Goal: Task Accomplishment & Management: Use online tool/utility

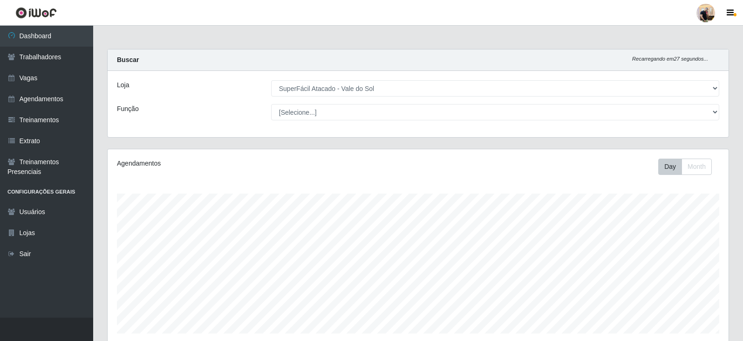
select select "502"
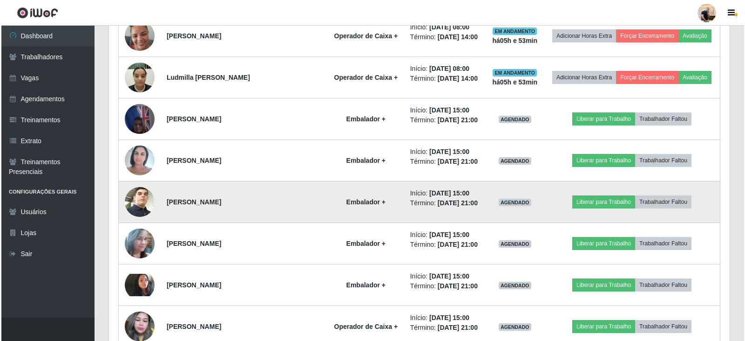
scroll to position [885, 0]
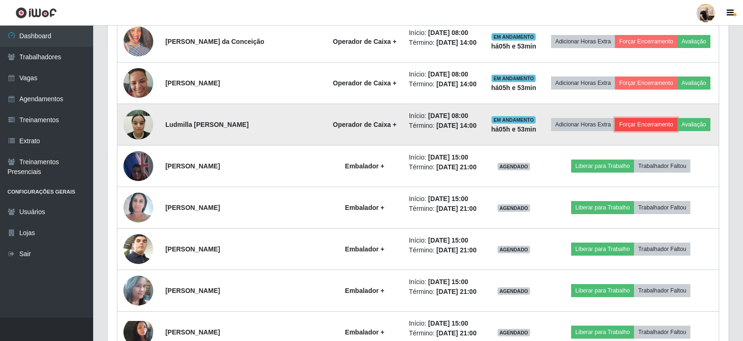
click at [640, 121] on button "Forçar Encerramento" at bounding box center [646, 124] width 62 height 13
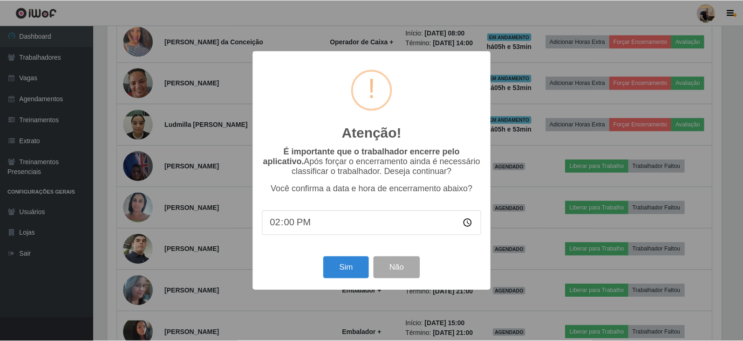
scroll to position [193, 616]
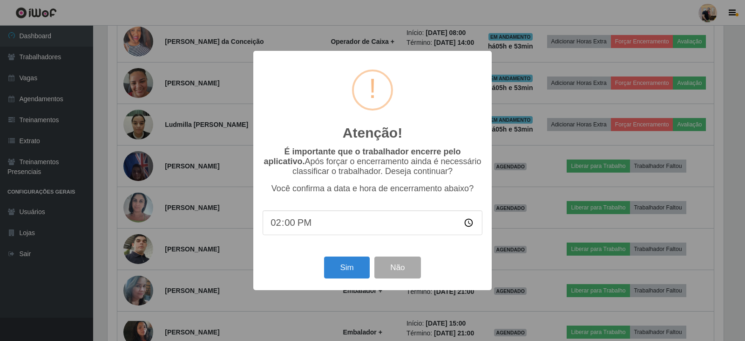
click at [640, 125] on div "Atenção! × É importante que o trabalhador encerre pelo aplicativo. Após forçar …" at bounding box center [372, 170] width 745 height 341
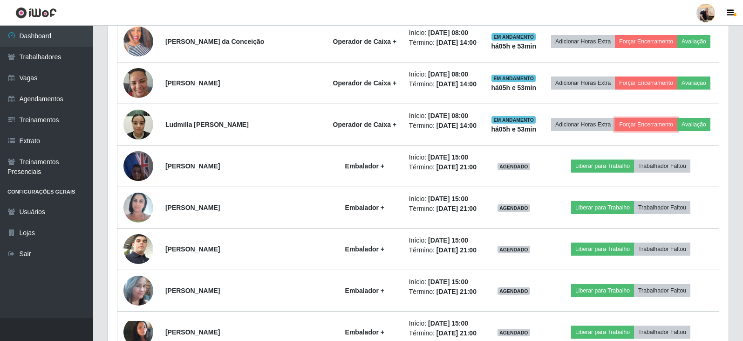
scroll to position [193, 621]
click at [640, 125] on button "Forçar Encerramento" at bounding box center [646, 124] width 62 height 13
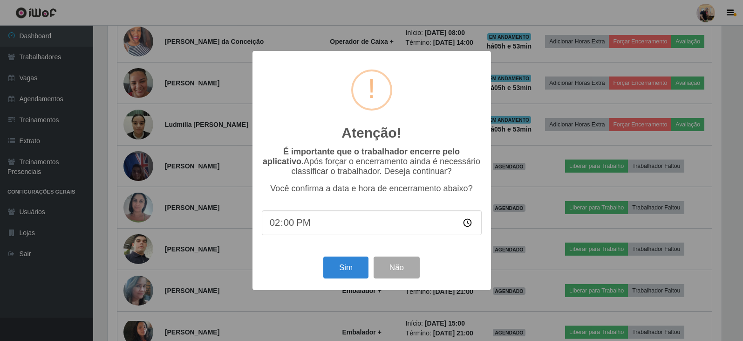
scroll to position [193, 616]
click at [340, 269] on button "Sim" at bounding box center [346, 267] width 45 height 22
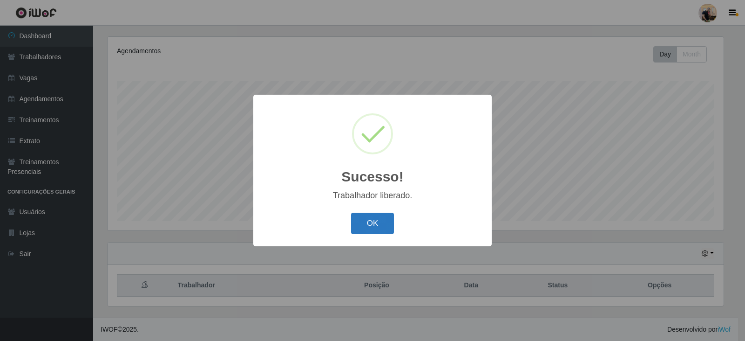
click at [375, 226] on button "OK" at bounding box center [372, 223] width 43 height 22
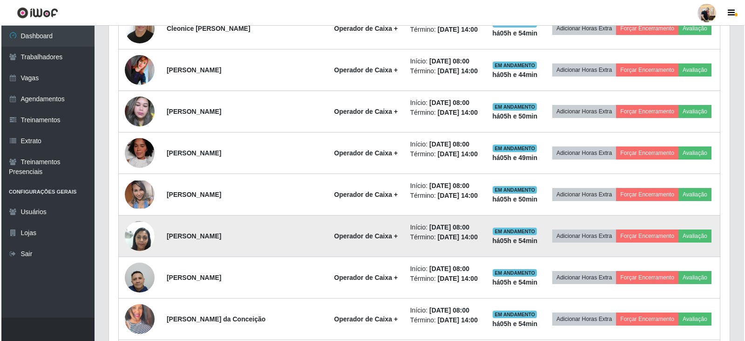
scroll to position [625, 0]
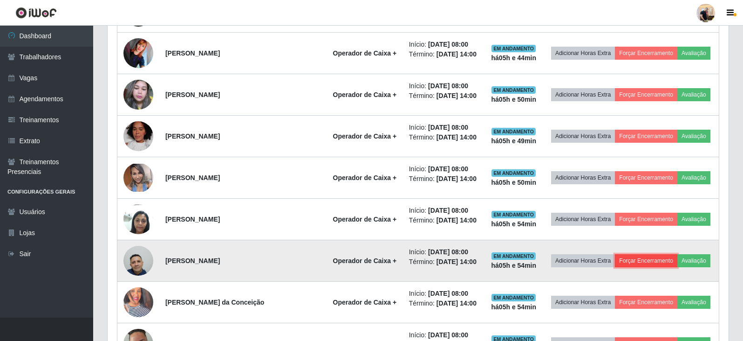
click at [632, 259] on button "Forçar Encerramento" at bounding box center [646, 260] width 62 height 13
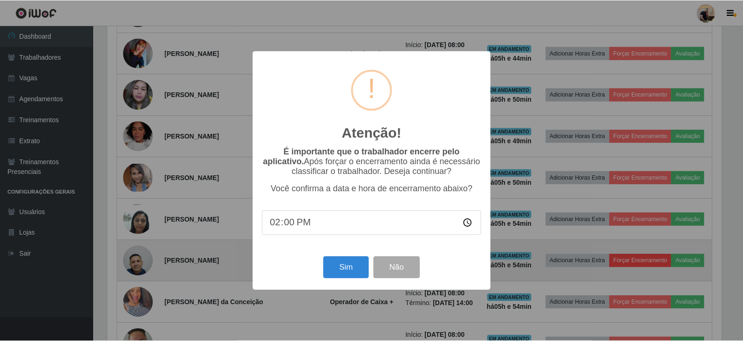
scroll to position [193, 616]
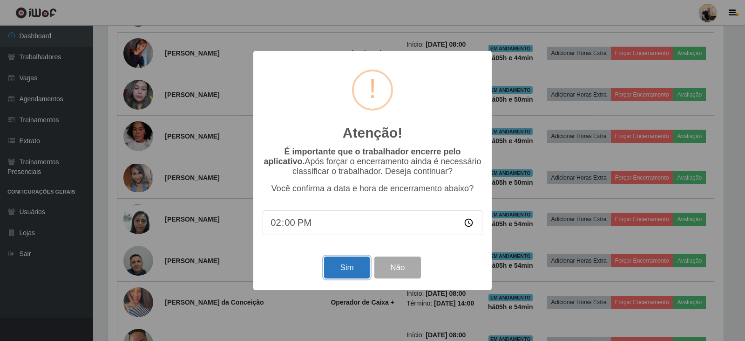
click at [349, 275] on button "Sim" at bounding box center [346, 267] width 45 height 22
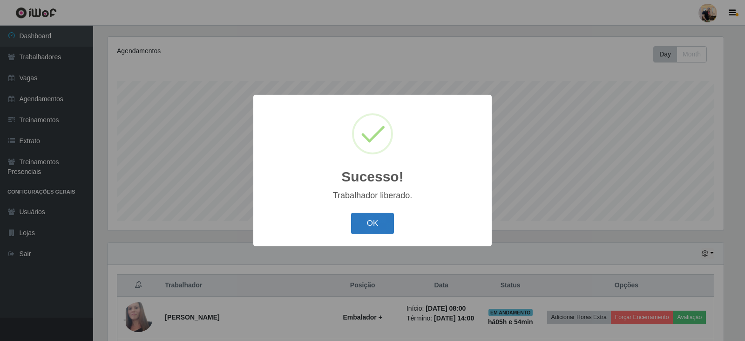
click at [373, 226] on button "OK" at bounding box center [372, 223] width 43 height 22
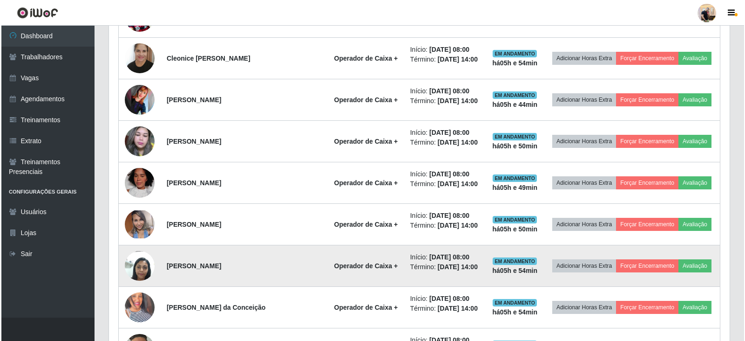
scroll to position [0, 0]
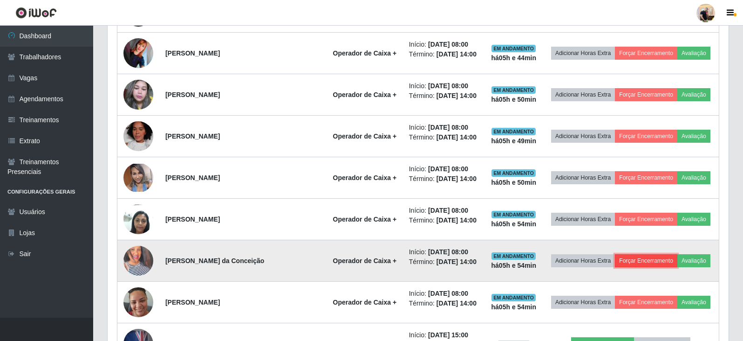
click at [628, 254] on button "Forçar Encerramento" at bounding box center [646, 260] width 62 height 13
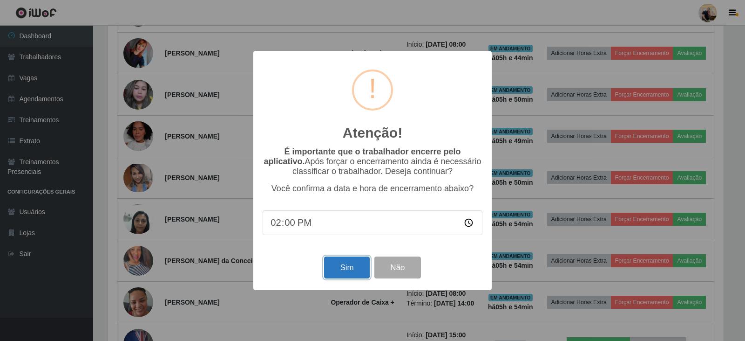
click at [355, 264] on button "Sim" at bounding box center [346, 267] width 45 height 22
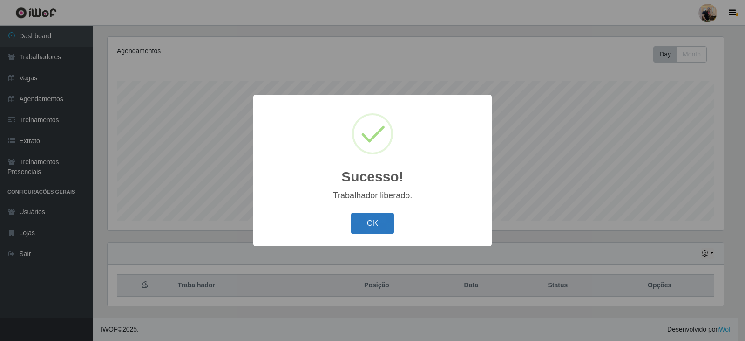
click at [384, 218] on button "OK" at bounding box center [372, 223] width 43 height 22
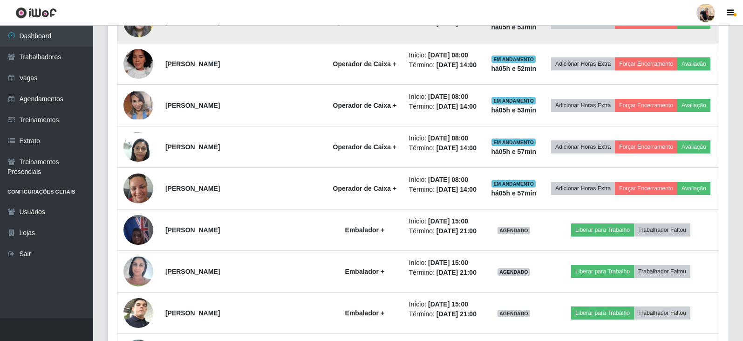
scroll to position [699, 0]
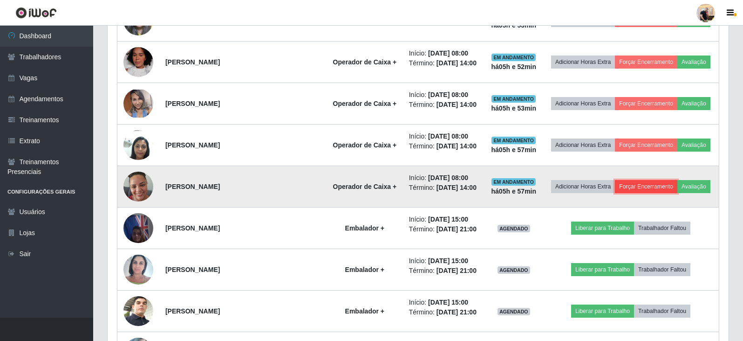
click at [663, 186] on button "Forçar Encerramento" at bounding box center [646, 186] width 62 height 13
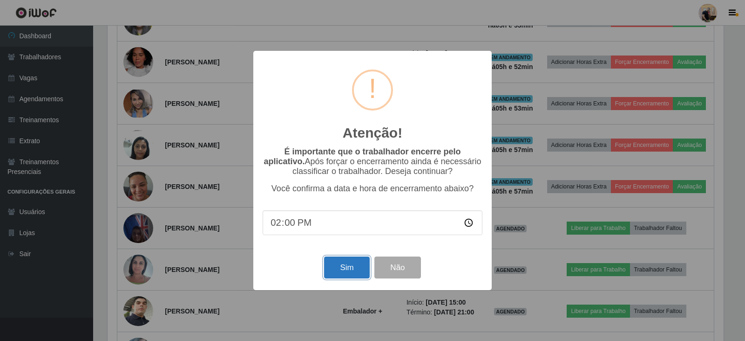
click at [347, 270] on button "Sim" at bounding box center [346, 267] width 45 height 22
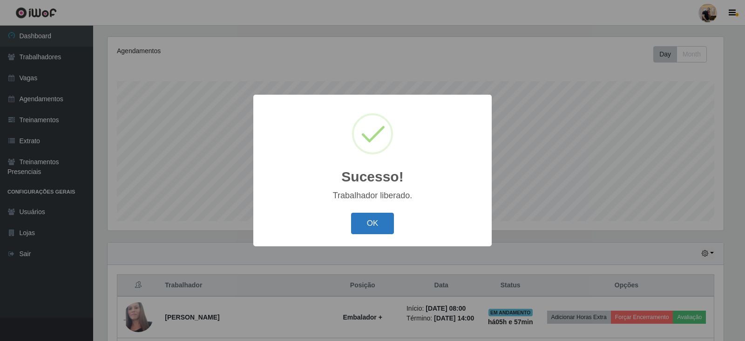
click at [380, 223] on button "OK" at bounding box center [372, 223] width 43 height 22
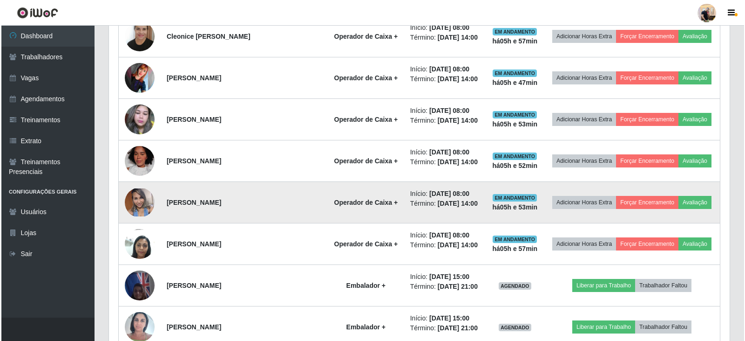
scroll to position [606, 0]
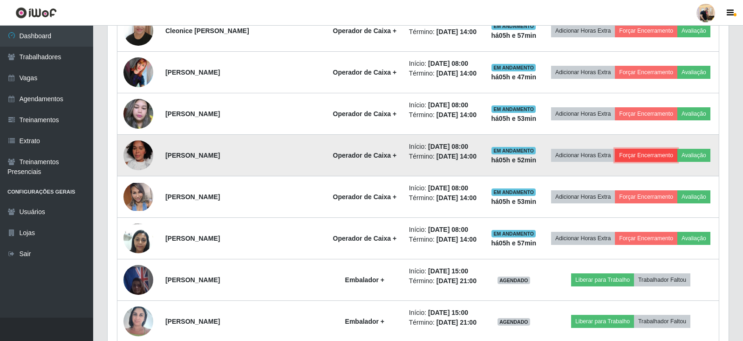
click at [639, 150] on button "Forçar Encerramento" at bounding box center [646, 155] width 62 height 13
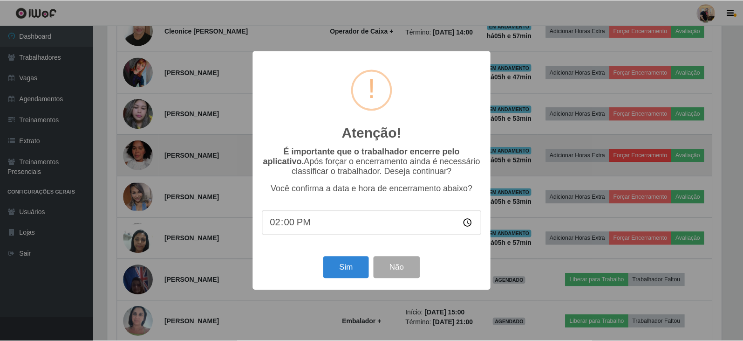
scroll to position [193, 616]
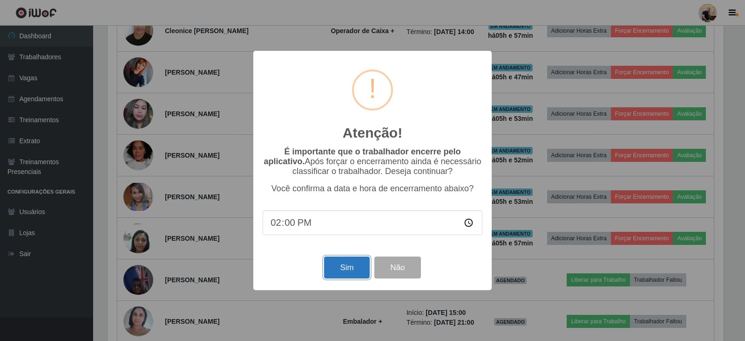
click at [341, 272] on button "Sim" at bounding box center [346, 267] width 45 height 22
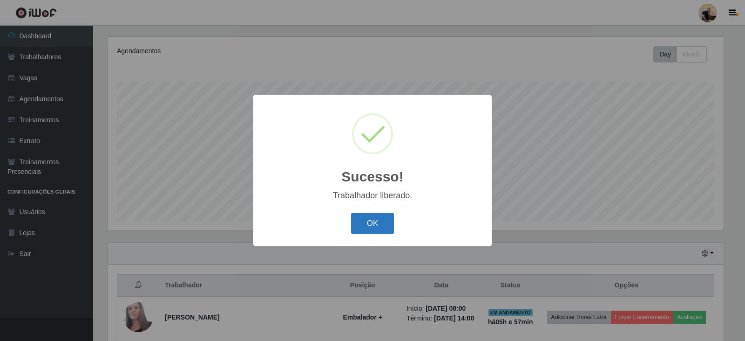
click at [382, 219] on button "OK" at bounding box center [372, 223] width 43 height 22
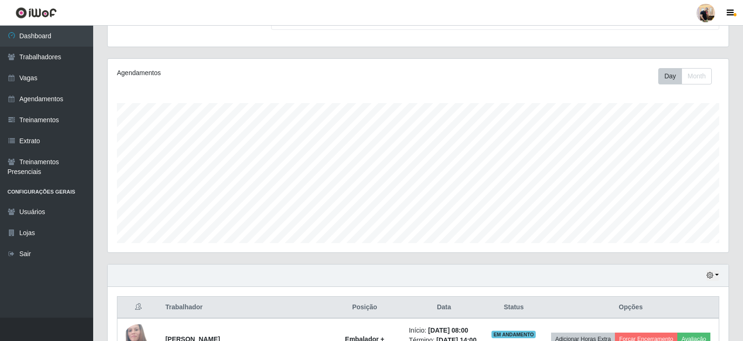
scroll to position [0, 0]
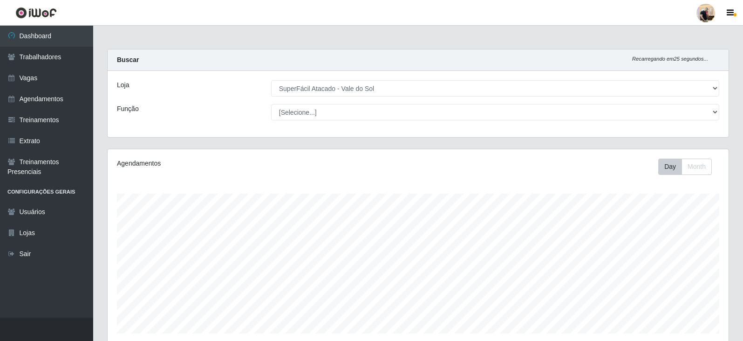
click at [445, 97] on div "Loja [Selecione...] SuperFácil Atacado - Vale do Sol Função [Selecione...] Emba…" at bounding box center [418, 104] width 621 height 66
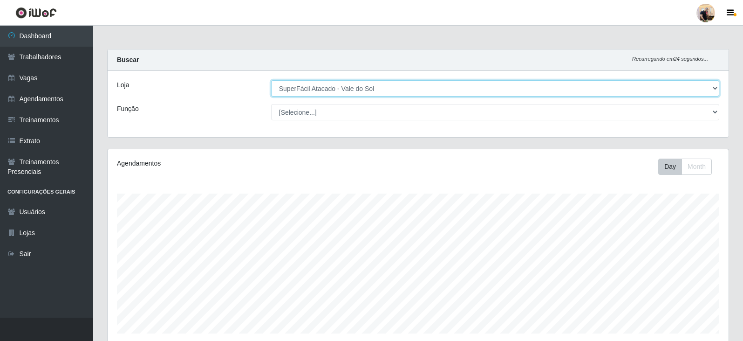
click at [443, 91] on select "[Selecione...] SuperFácil Atacado - Vale do Sol" at bounding box center [495, 88] width 448 height 16
click at [271, 80] on select "[Selecione...] SuperFácil Atacado - Vale do Sol" at bounding box center [495, 88] width 448 height 16
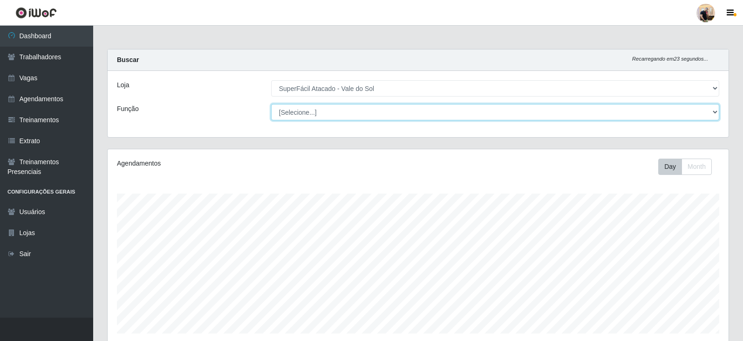
click at [322, 110] on select "[Selecione...] Embalador Embalador + Embalador ++ Operador de Caixa Operador de…" at bounding box center [495, 112] width 448 height 16
click at [271, 104] on select "[Selecione...] Embalador Embalador + Embalador ++ Operador de Caixa Operador de…" at bounding box center [495, 112] width 448 height 16
click at [308, 109] on select "[Selecione...] Embalador Embalador + Embalador ++ Operador de Caixa Operador de…" at bounding box center [495, 112] width 448 height 16
select select "[Selecione...]"
click at [271, 104] on select "[Selecione...] Embalador Embalador + Embalador ++ Operador de Caixa Operador de…" at bounding box center [495, 112] width 448 height 16
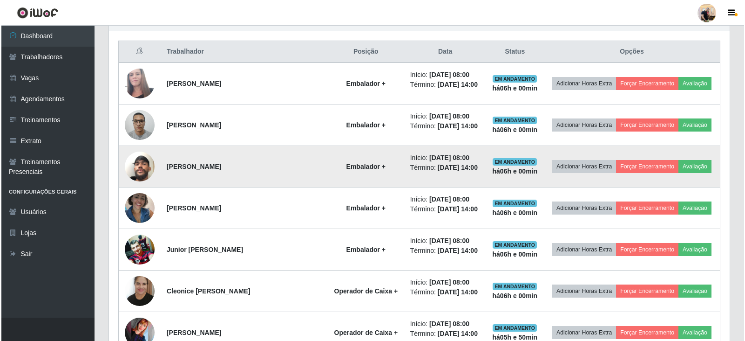
scroll to position [362, 0]
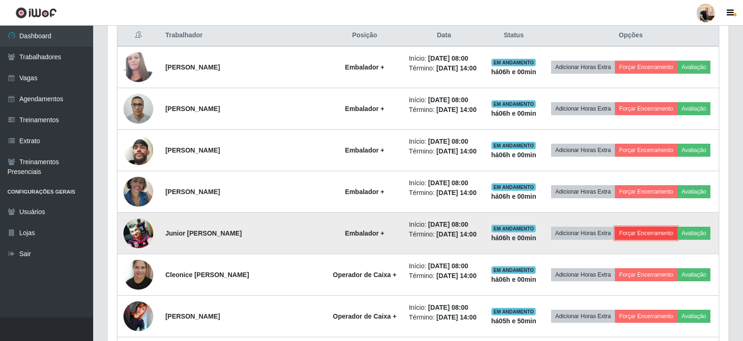
click at [652, 234] on button "Forçar Encerramento" at bounding box center [646, 232] width 62 height 13
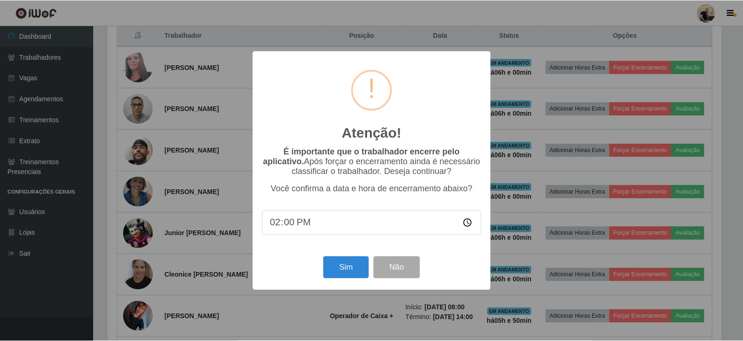
scroll to position [193, 616]
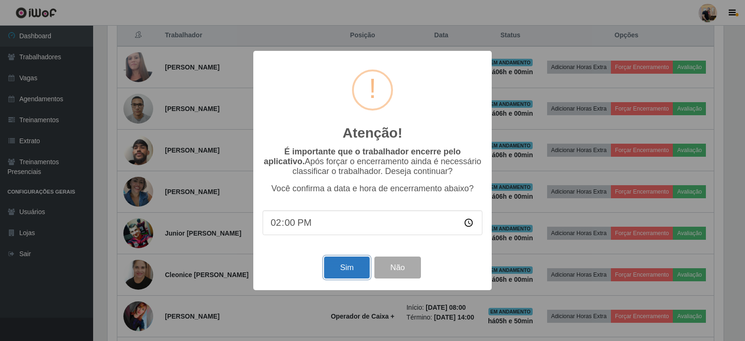
click at [344, 263] on button "Sim" at bounding box center [346, 267] width 45 height 22
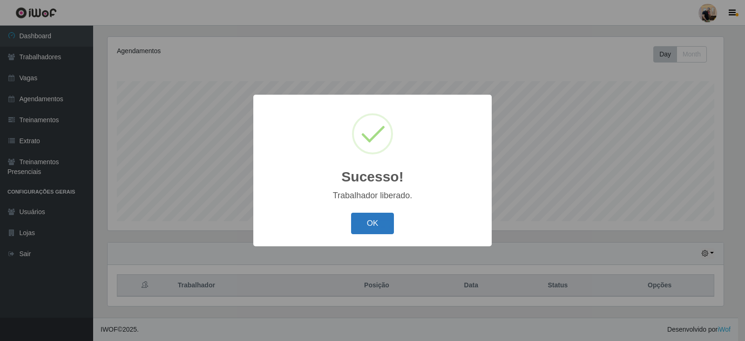
click at [378, 222] on button "OK" at bounding box center [372, 223] width 43 height 22
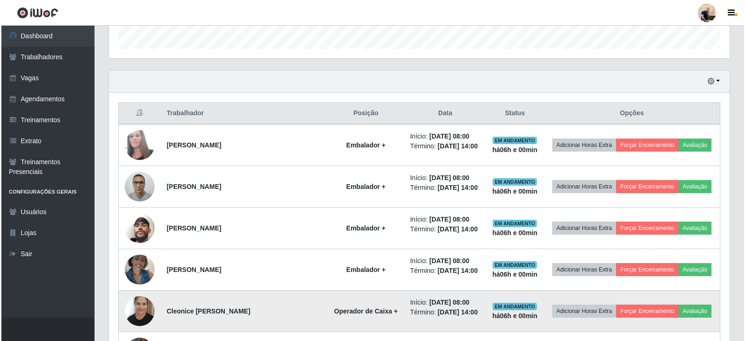
scroll to position [299, 0]
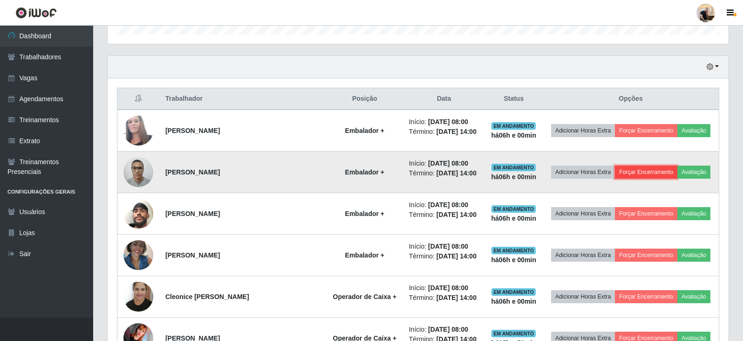
click at [637, 172] on button "Forçar Encerramento" at bounding box center [646, 171] width 62 height 13
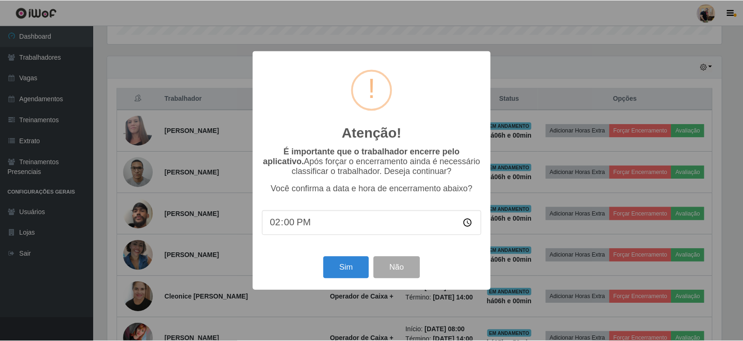
scroll to position [193, 616]
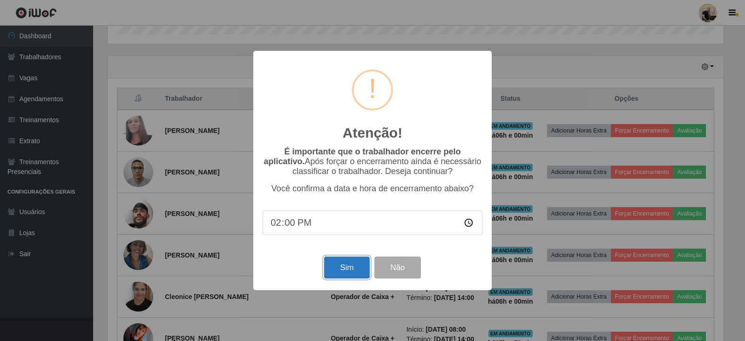
click at [353, 275] on button "Sim" at bounding box center [346, 267] width 45 height 22
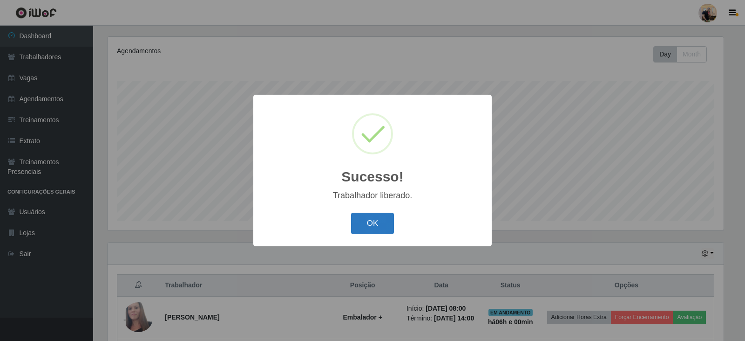
click at [368, 226] on button "OK" at bounding box center [372, 223] width 43 height 22
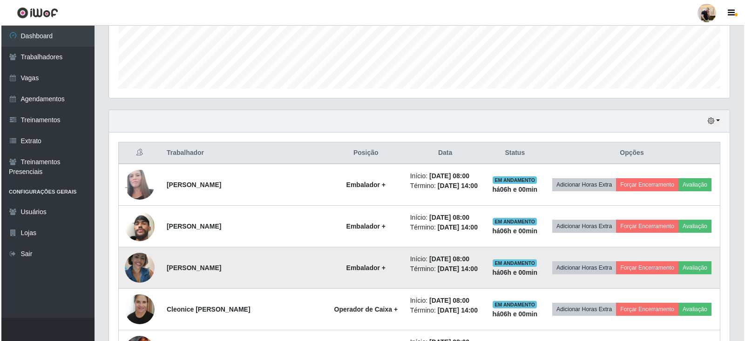
scroll to position [252, 0]
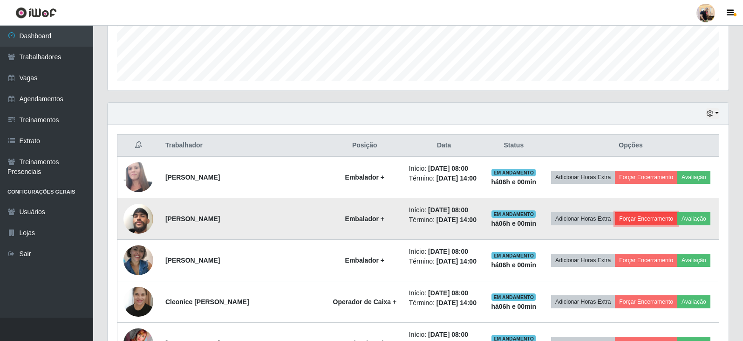
click at [642, 217] on button "Forçar Encerramento" at bounding box center [646, 218] width 62 height 13
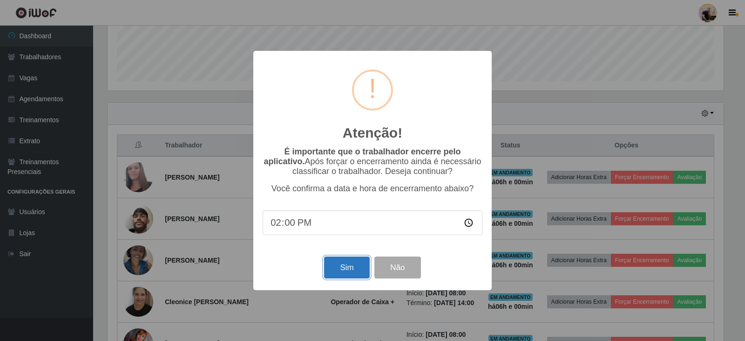
click at [363, 266] on button "Sim" at bounding box center [346, 267] width 45 height 22
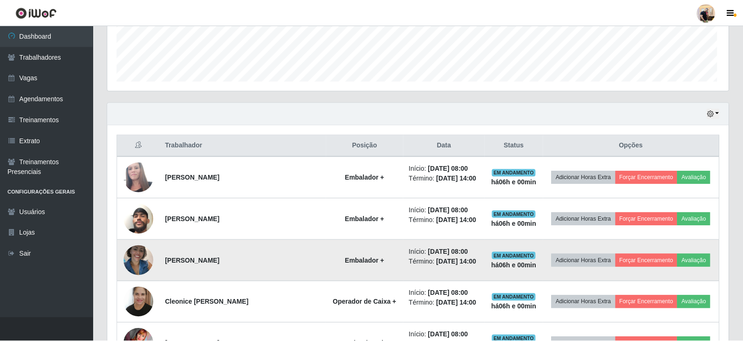
scroll to position [193, 621]
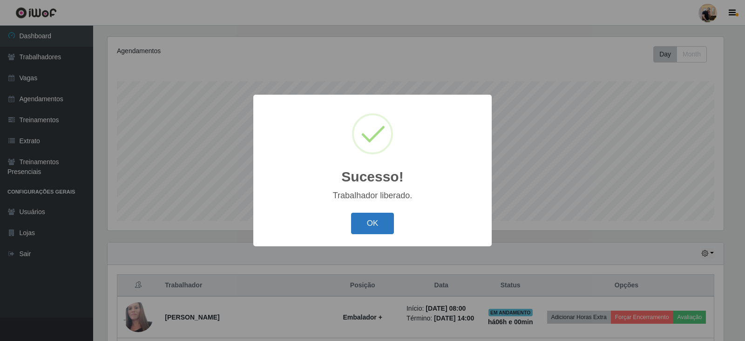
click at [382, 223] on button "OK" at bounding box center [372, 223] width 43 height 22
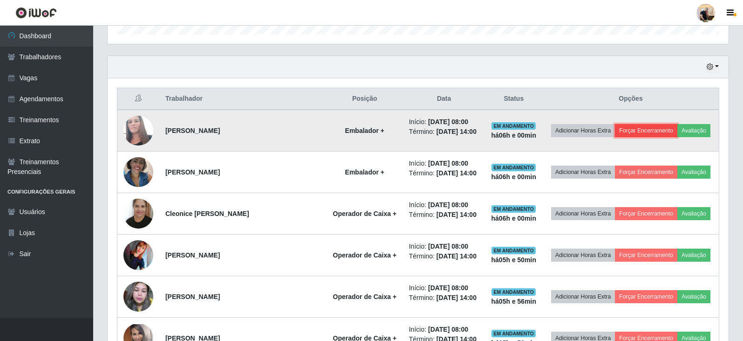
click at [649, 131] on button "Forçar Encerramento" at bounding box center [646, 130] width 62 height 13
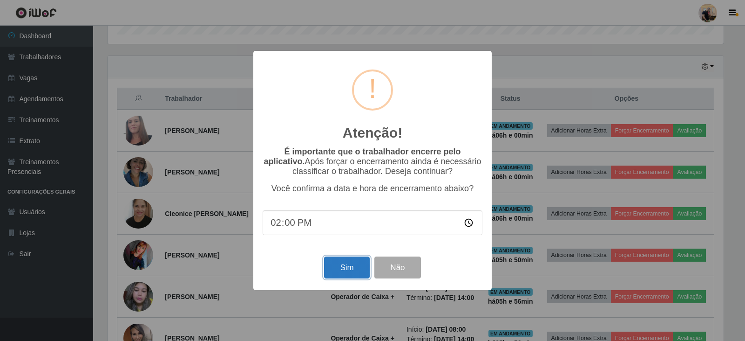
click at [348, 267] on button "Sim" at bounding box center [346, 267] width 45 height 22
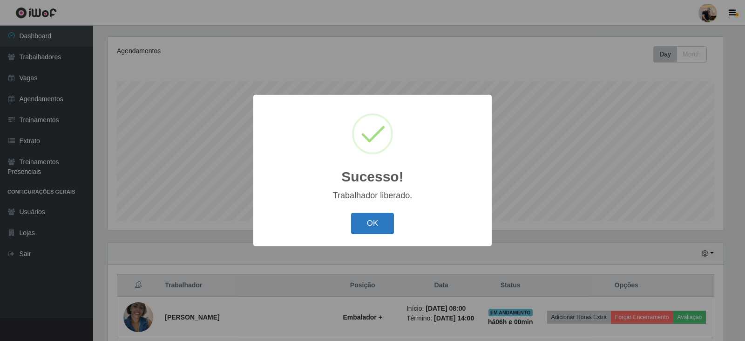
click at [380, 226] on button "OK" at bounding box center [372, 223] width 43 height 22
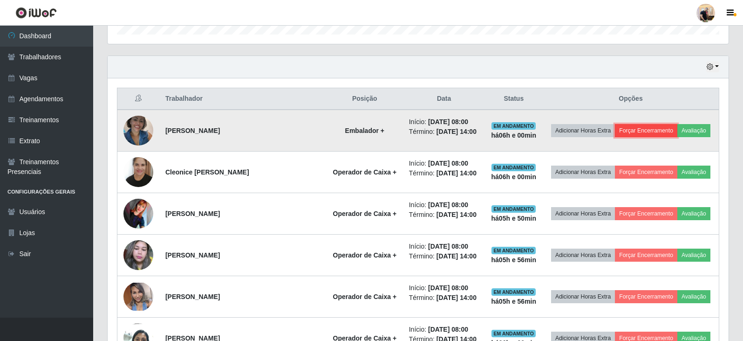
click at [637, 129] on button "Forçar Encerramento" at bounding box center [646, 130] width 62 height 13
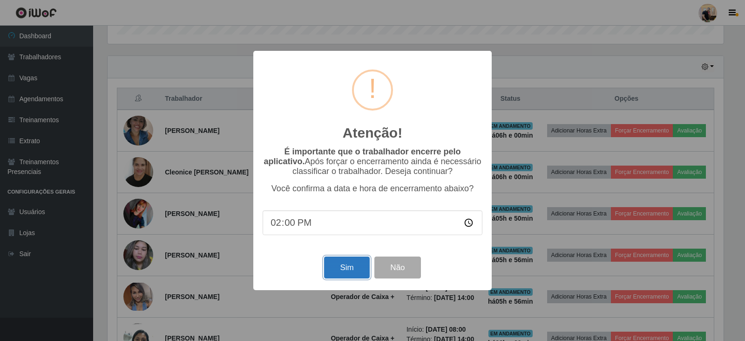
click at [354, 269] on button "Sim" at bounding box center [346, 267] width 45 height 22
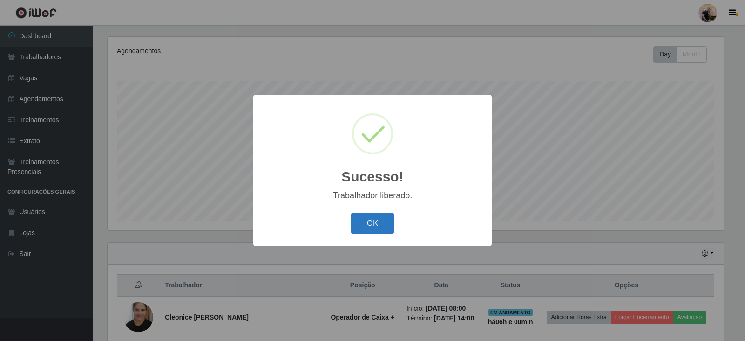
click at [364, 225] on button "OK" at bounding box center [372, 223] width 43 height 22
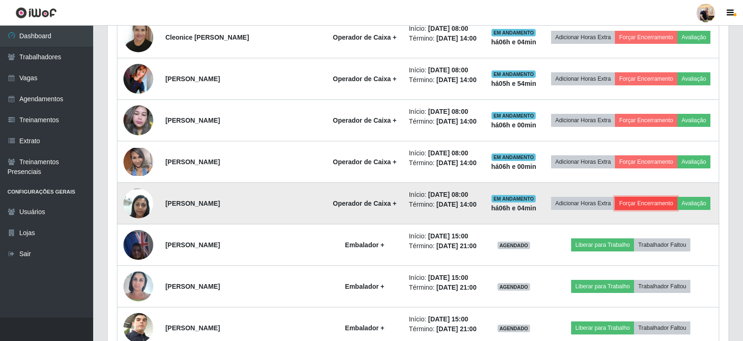
click at [645, 204] on button "Forçar Encerramento" at bounding box center [646, 203] width 62 height 13
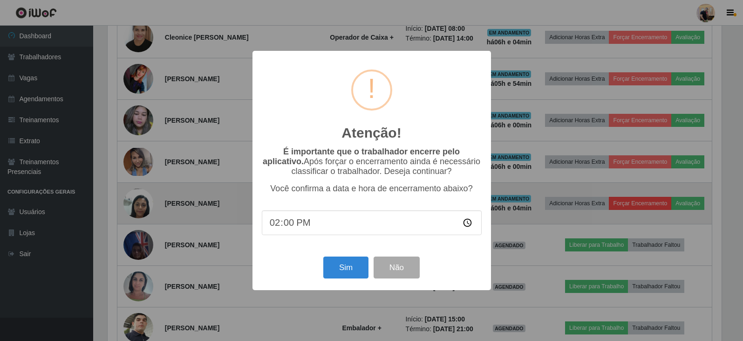
scroll to position [193, 616]
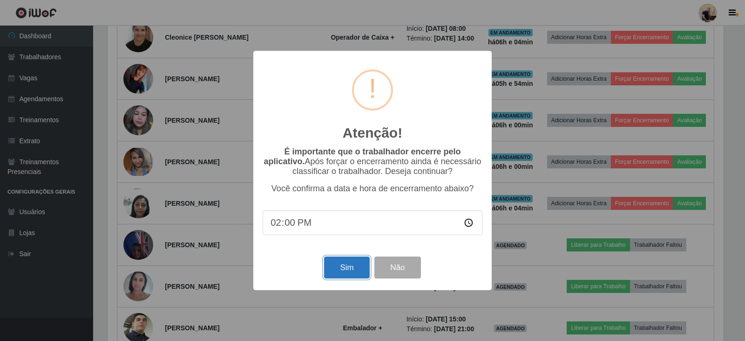
click at [361, 270] on button "Sim" at bounding box center [346, 267] width 45 height 22
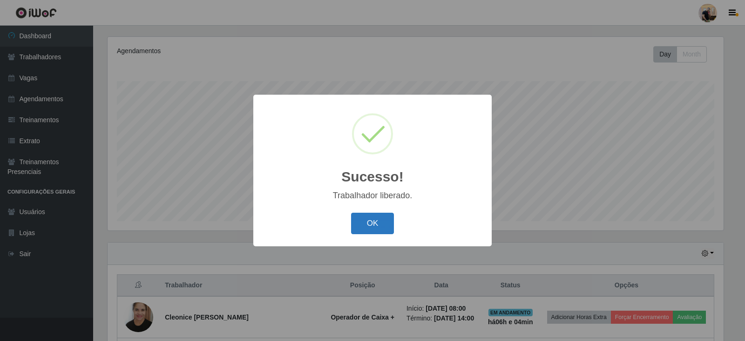
click at [381, 222] on button "OK" at bounding box center [372, 223] width 43 height 22
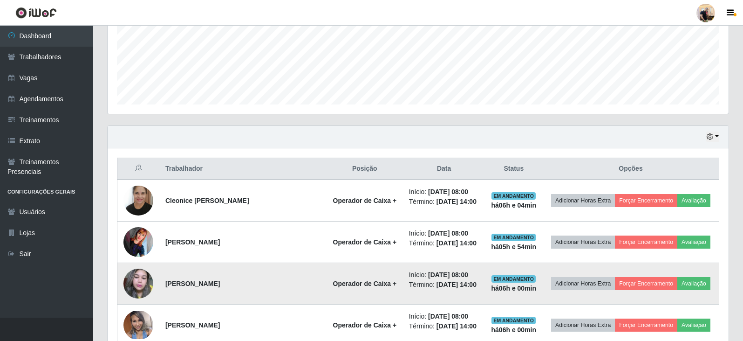
scroll to position [252, 0]
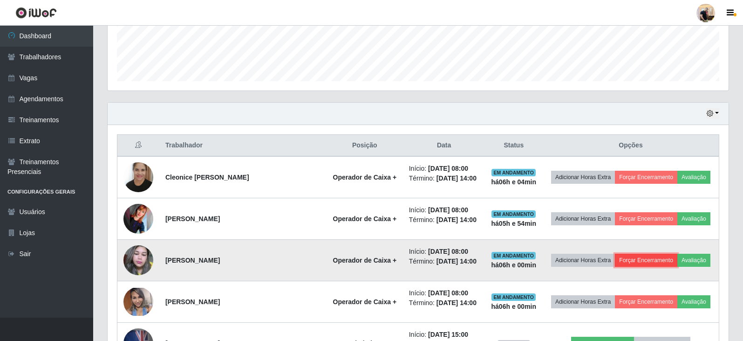
click at [643, 264] on button "Forçar Encerramento" at bounding box center [646, 259] width 62 height 13
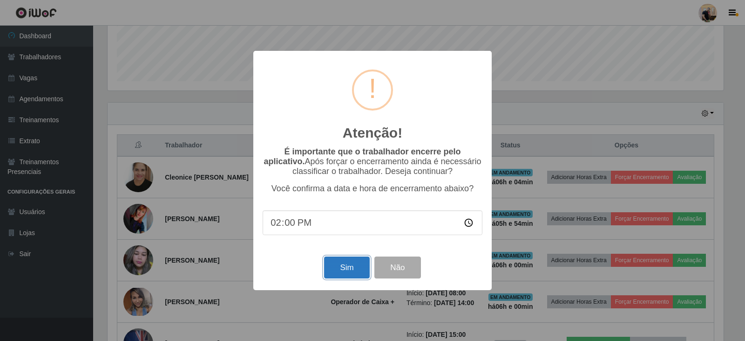
click at [357, 275] on button "Sim" at bounding box center [346, 267] width 45 height 22
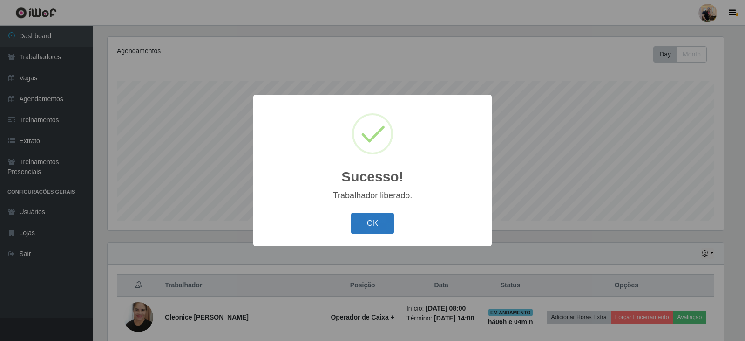
click at [379, 219] on button "OK" at bounding box center [372, 223] width 43 height 22
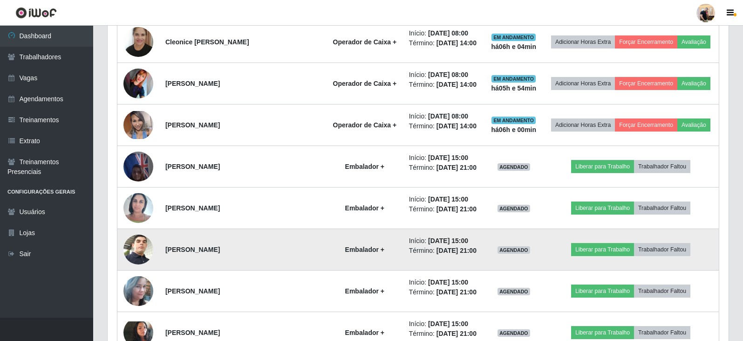
scroll to position [392, 0]
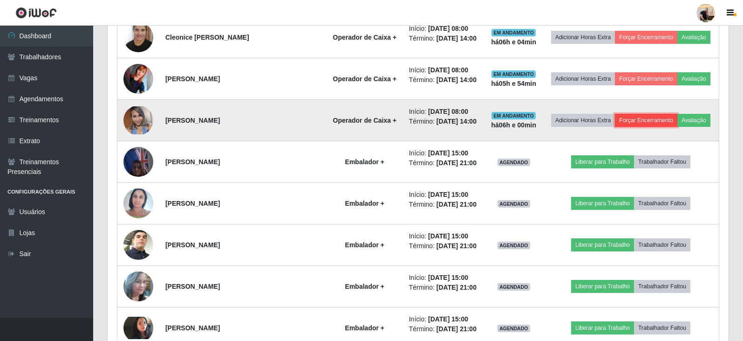
click at [646, 117] on button "Forçar Encerramento" at bounding box center [646, 120] width 62 height 13
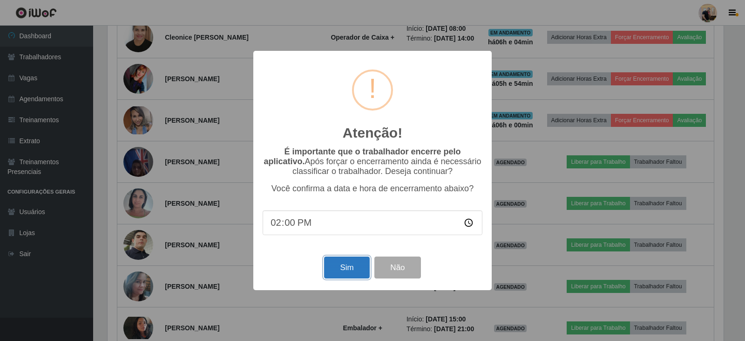
click at [341, 269] on button "Sim" at bounding box center [346, 267] width 45 height 22
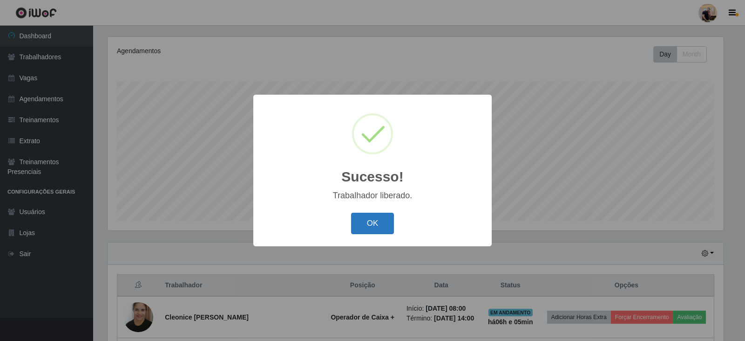
click at [380, 218] on button "OK" at bounding box center [372, 223] width 43 height 22
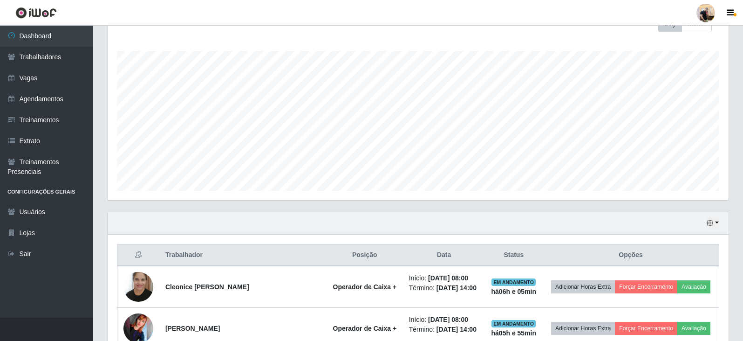
scroll to position [159, 0]
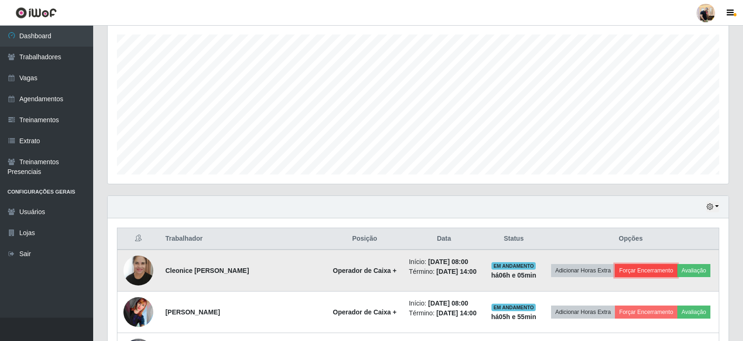
click at [645, 266] on button "Forçar Encerramento" at bounding box center [646, 270] width 62 height 13
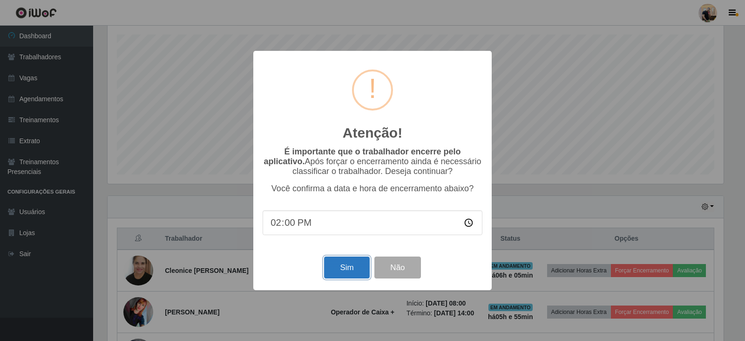
click at [350, 268] on button "Sim" at bounding box center [346, 267] width 45 height 22
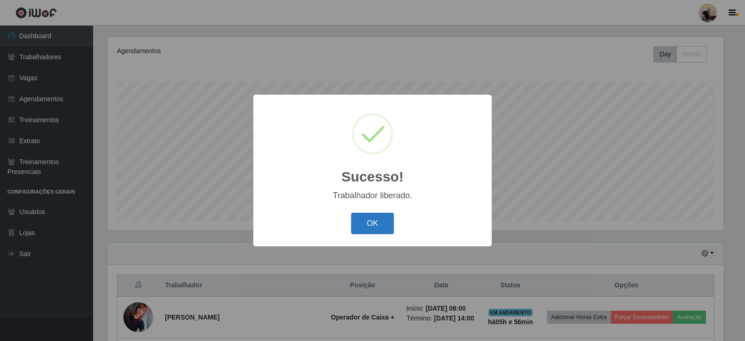
click at [374, 221] on button "OK" at bounding box center [372, 223] width 43 height 22
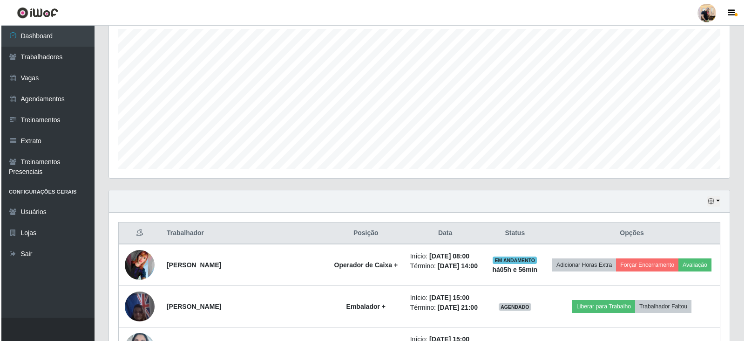
scroll to position [205, 0]
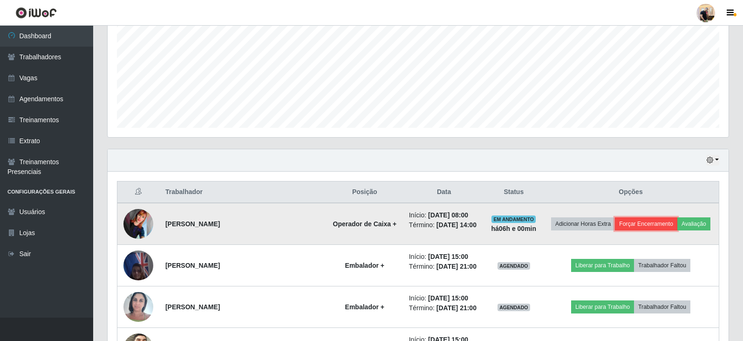
click at [634, 225] on button "Forçar Encerramento" at bounding box center [646, 223] width 62 height 13
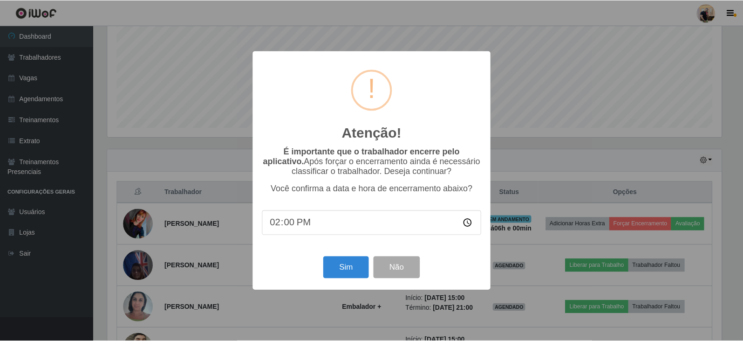
scroll to position [193, 616]
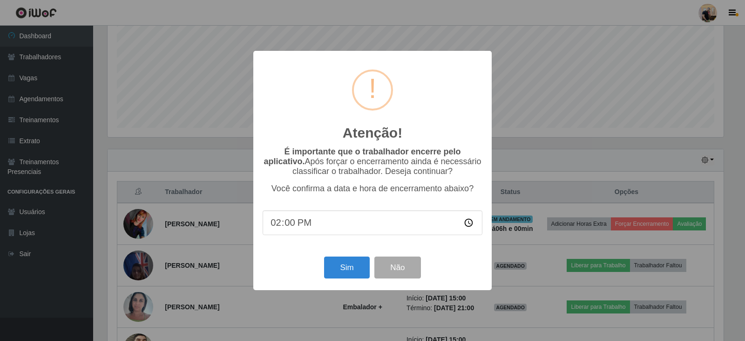
click at [308, 225] on input "14:00" at bounding box center [373, 222] width 220 height 25
click at [289, 225] on input "14:00" at bounding box center [373, 222] width 220 height 25
type input "14:10"
click at [340, 275] on button "Sim" at bounding box center [346, 267] width 45 height 22
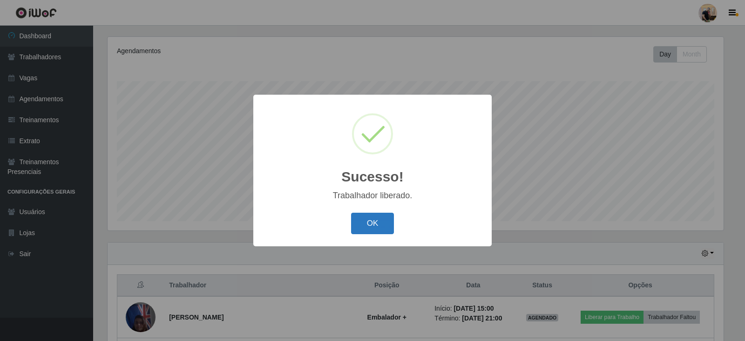
click at [360, 220] on button "OK" at bounding box center [372, 223] width 43 height 22
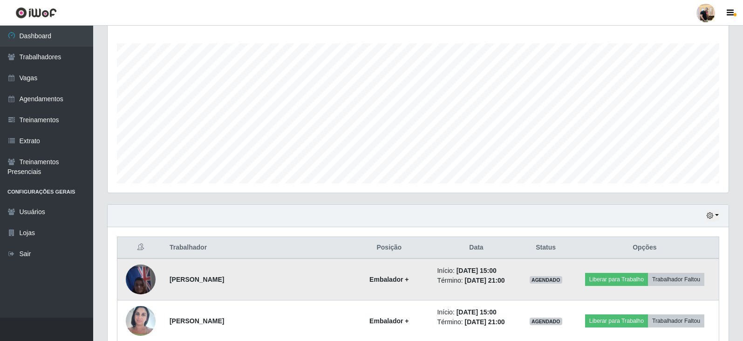
scroll to position [0, 0]
